Goal: Transaction & Acquisition: Book appointment/travel/reservation

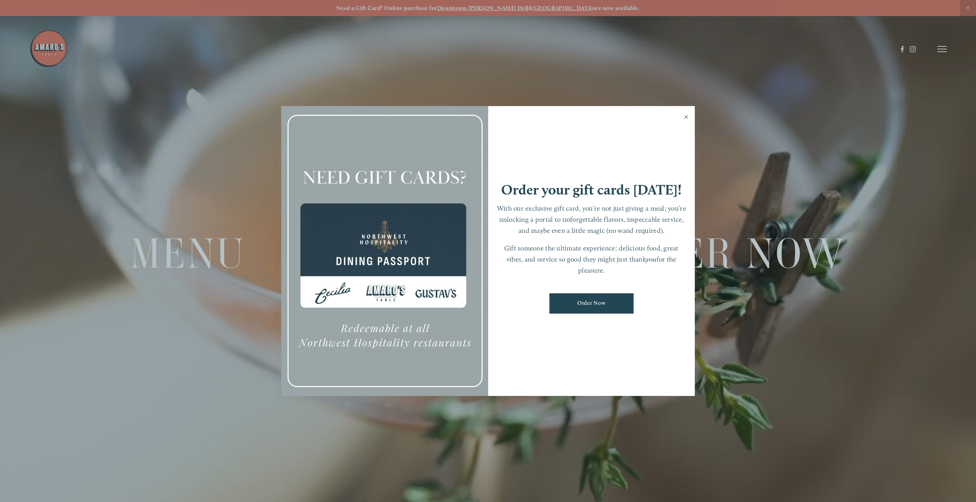
click at [685, 113] on link "Close" at bounding box center [686, 117] width 15 height 21
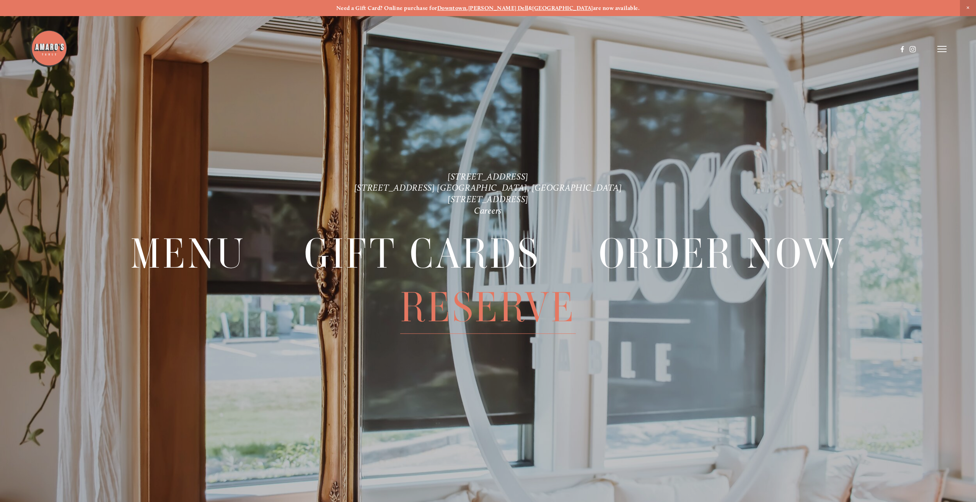
click at [492, 311] on span "Reserve" at bounding box center [488, 307] width 176 height 53
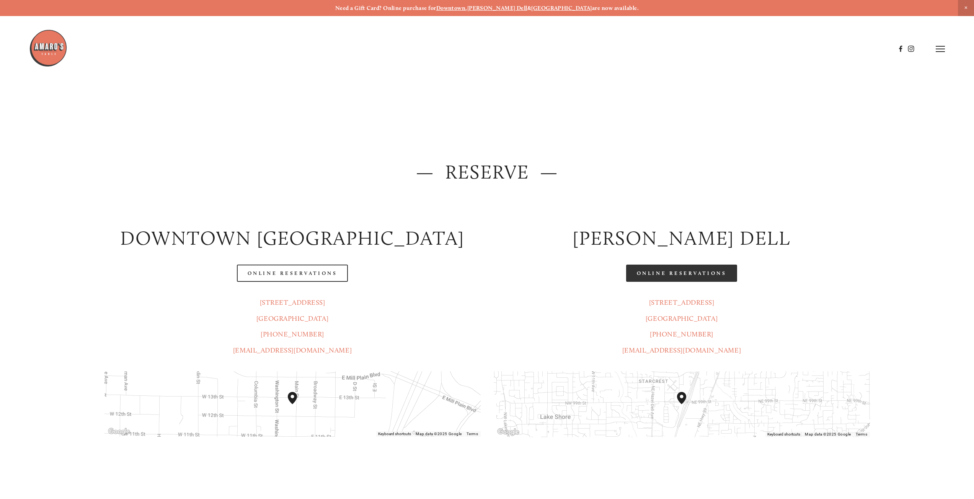
click at [658, 269] on link "Online Reservations" at bounding box center [681, 273] width 111 height 17
